Goal: Transaction & Acquisition: Download file/media

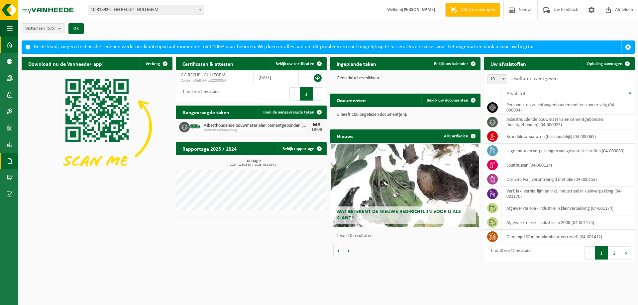
click at [10, 161] on span at bounding box center [10, 161] width 6 height 17
click at [50, 172] on span "Documenten" at bounding box center [51, 175] width 25 height 13
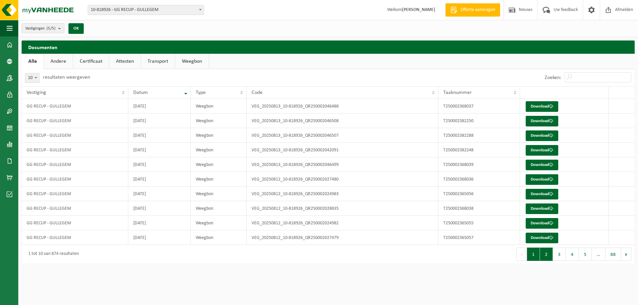
click at [545, 255] on button "2" at bounding box center [546, 254] width 13 height 13
click at [535, 178] on link "Download" at bounding box center [542, 179] width 33 height 11
click at [540, 165] on link "Download" at bounding box center [542, 165] width 33 height 11
click at [536, 122] on link "Download" at bounding box center [542, 121] width 33 height 11
click at [533, 104] on link "Download" at bounding box center [542, 106] width 33 height 11
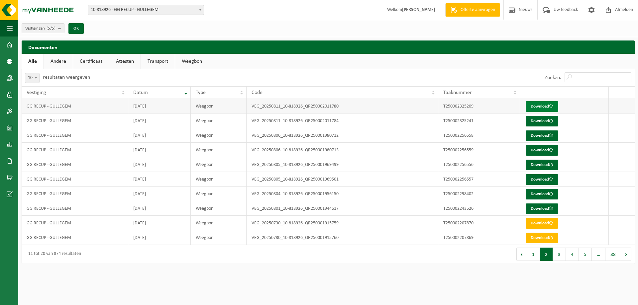
click at [540, 108] on link "Download" at bounding box center [542, 106] width 33 height 11
click at [544, 119] on link "Download" at bounding box center [542, 121] width 33 height 11
click at [533, 106] on link "Download" at bounding box center [542, 106] width 33 height 11
click at [541, 134] on link "Download" at bounding box center [542, 136] width 33 height 11
click at [551, 150] on span at bounding box center [551, 150] width 4 height 4
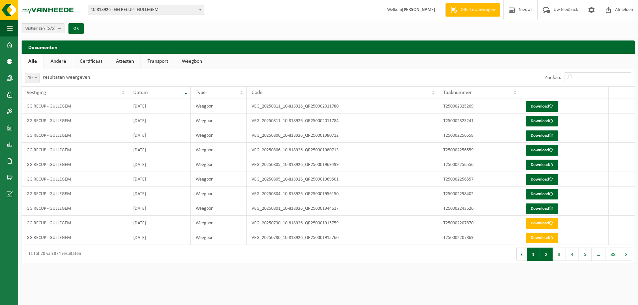
click at [537, 254] on button "1" at bounding box center [533, 254] width 13 height 13
click at [545, 240] on link "Download" at bounding box center [542, 238] width 33 height 11
click at [539, 223] on link "Download" at bounding box center [542, 223] width 33 height 11
click at [548, 192] on link "Download" at bounding box center [542, 194] width 33 height 11
click at [544, 182] on link "Download" at bounding box center [542, 179] width 33 height 11
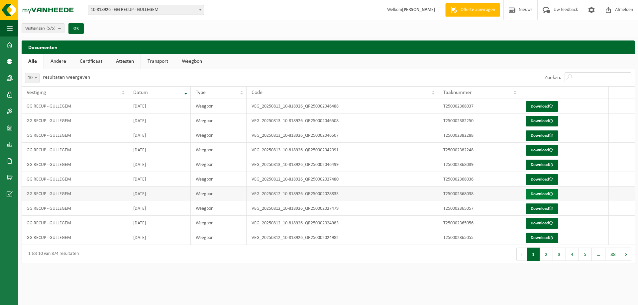
click at [549, 195] on link "Download" at bounding box center [542, 194] width 33 height 11
click at [538, 181] on link "Download" at bounding box center [542, 179] width 33 height 11
click at [545, 211] on link "Download" at bounding box center [542, 209] width 33 height 11
click at [536, 165] on link "Download" at bounding box center [542, 165] width 33 height 11
click at [542, 149] on link "Download" at bounding box center [542, 150] width 33 height 11
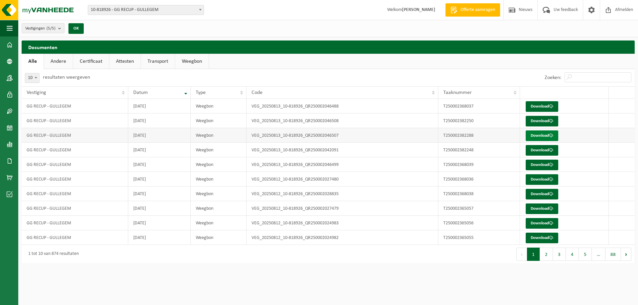
click at [546, 137] on link "Download" at bounding box center [542, 136] width 33 height 11
click at [530, 121] on link "Download" at bounding box center [542, 121] width 33 height 11
click at [535, 121] on link "Download" at bounding box center [542, 121] width 33 height 11
click at [538, 106] on link "Download" at bounding box center [542, 106] width 33 height 11
click at [540, 106] on link "Download" at bounding box center [542, 106] width 33 height 11
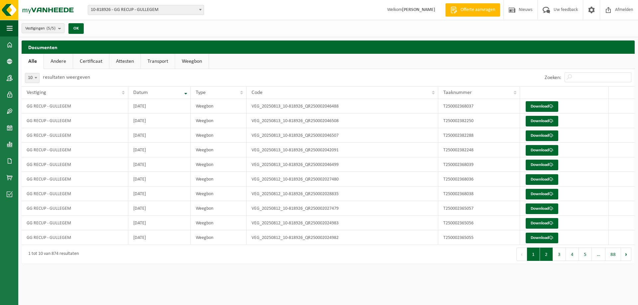
click at [544, 254] on button "2" at bounding box center [546, 254] width 13 height 13
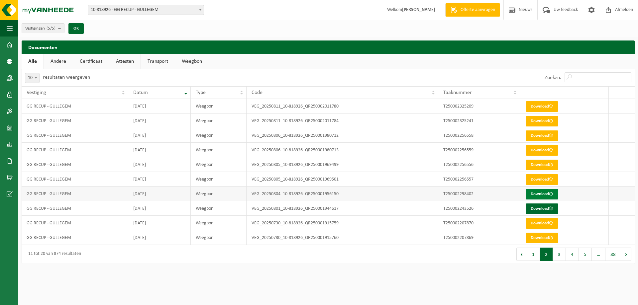
click at [533, 194] on link "Download" at bounding box center [542, 194] width 33 height 11
click at [539, 209] on link "Download" at bounding box center [542, 209] width 33 height 11
click at [545, 208] on link "Download" at bounding box center [542, 209] width 33 height 11
